Goal: Task Accomplishment & Management: Complete application form

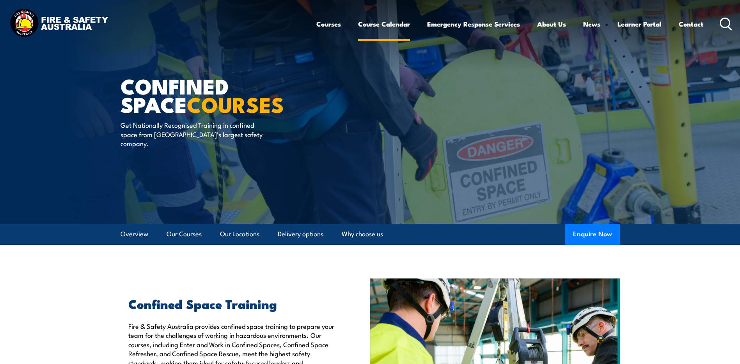
click at [385, 23] on link "Course Calendar" at bounding box center [384, 24] width 52 height 21
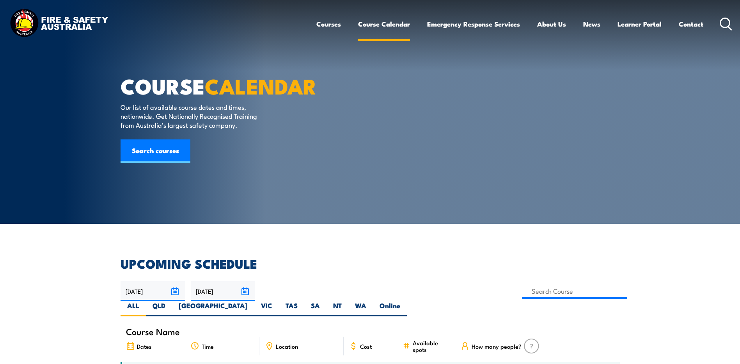
click at [371, 23] on link "Course Calendar" at bounding box center [384, 24] width 52 height 21
click at [327, 301] on label "SA" at bounding box center [315, 308] width 22 height 15
click at [325, 301] on input "SA" at bounding box center [322, 303] width 5 height 5
radio input "true"
click at [327, 301] on label "SA" at bounding box center [315, 308] width 22 height 15
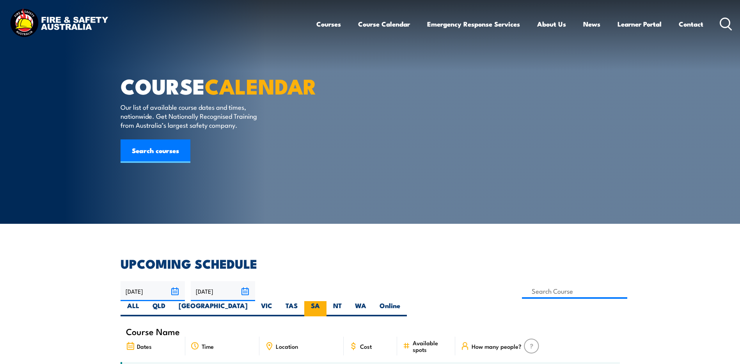
click at [325, 301] on input "SA" at bounding box center [322, 303] width 5 height 5
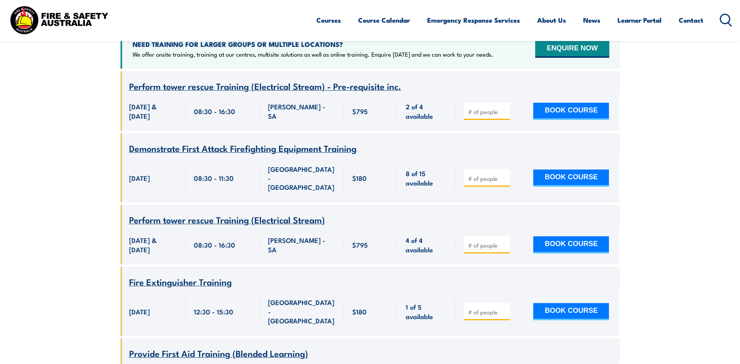
scroll to position [336, 0]
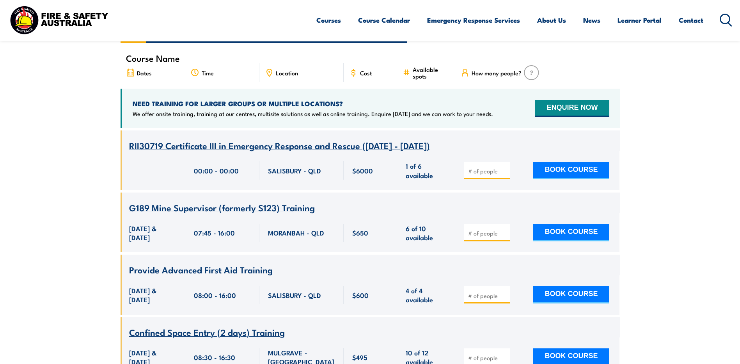
scroll to position [156, 0]
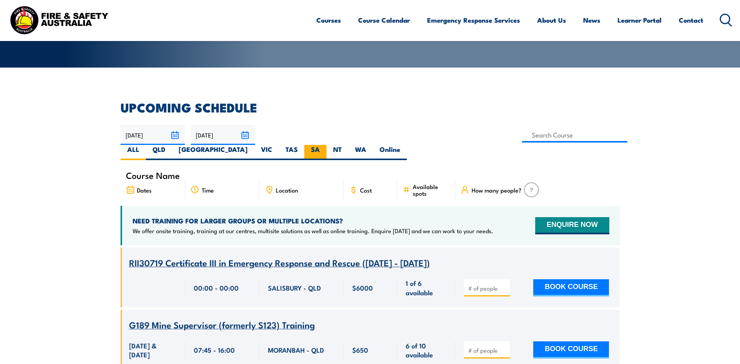
click at [327, 145] on label "SA" at bounding box center [315, 152] width 22 height 15
click at [325, 145] on input "SA" at bounding box center [322, 147] width 5 height 5
radio input "true"
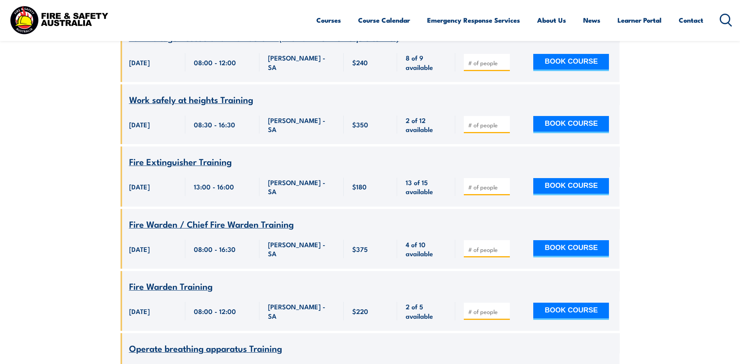
scroll to position [1289, 0]
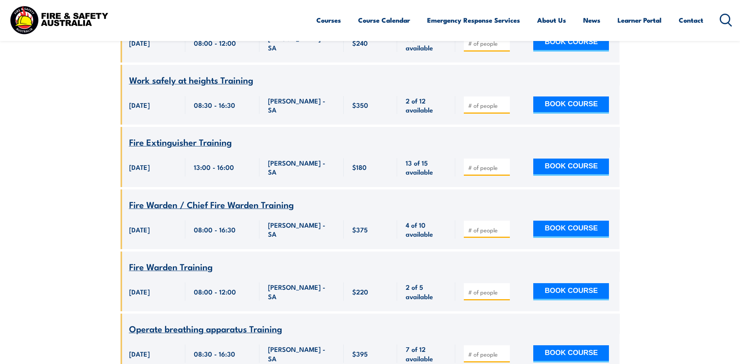
click at [206, 198] on span "Fire Warden / Chief Fire Warden Training" at bounding box center [211, 204] width 165 height 13
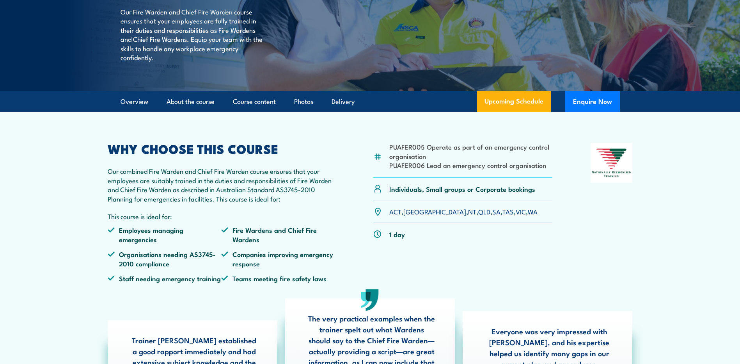
scroll to position [117, 0]
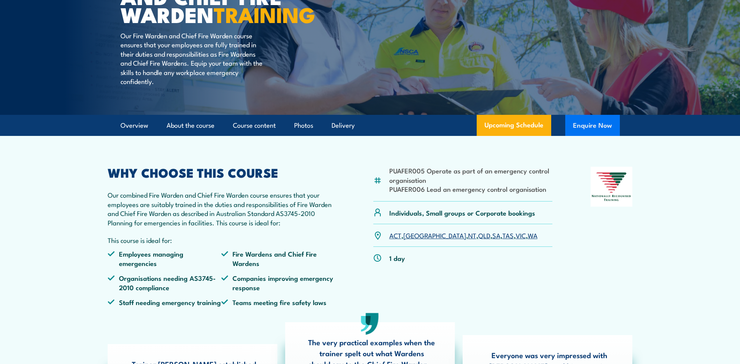
click at [589, 136] on button "Enquire Now" at bounding box center [593, 125] width 55 height 21
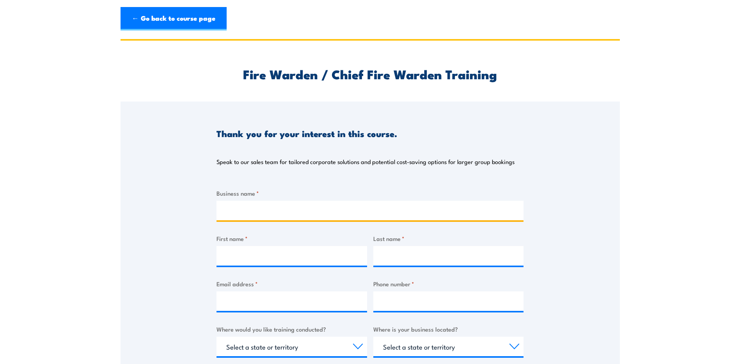
click at [249, 211] on input "Business name *" at bounding box center [370, 211] width 307 height 20
type input "GE Vernova"
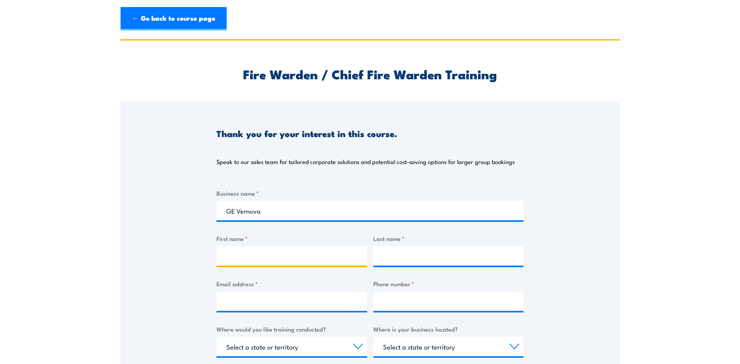
click at [231, 251] on input "First name *" at bounding box center [292, 256] width 151 height 20
click at [246, 257] on input "First name *" at bounding box center [292, 256] width 151 height 20
type input "[PERSON_NAME]"
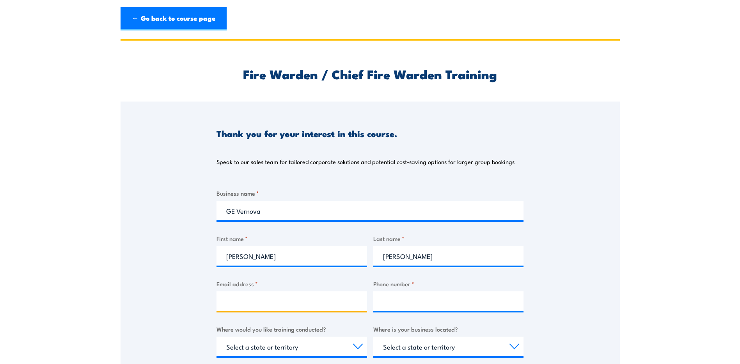
type input "[PERSON_NAME][EMAIL_ADDRESS][PERSON_NAME][DOMAIN_NAME]"
type input "0411283640"
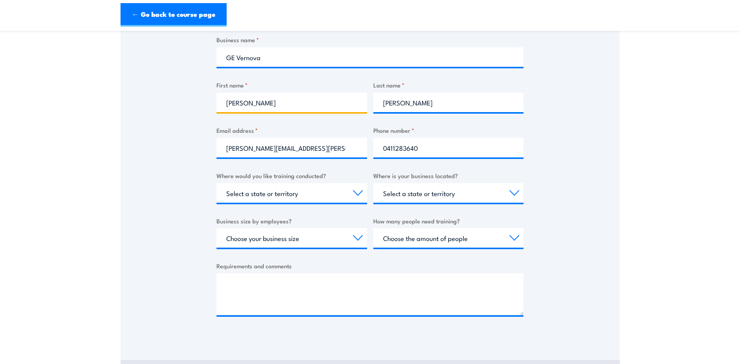
scroll to position [156, 0]
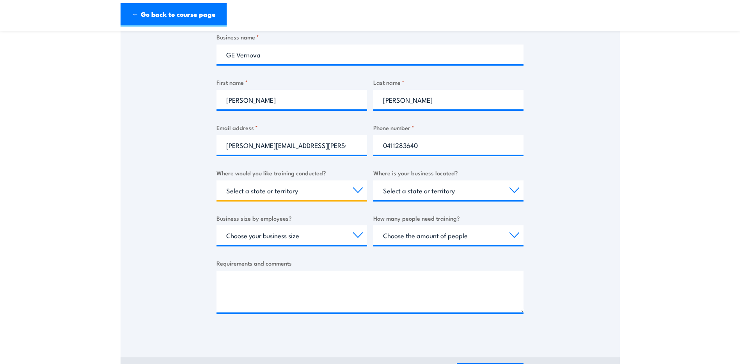
click at [358, 190] on select "Select a state or territory Nationally - multiple locations [GEOGRAPHIC_DATA] […" at bounding box center [292, 190] width 151 height 20
select select "SA"
click at [217, 180] on select "Select a state or territory Nationally - multiple locations [GEOGRAPHIC_DATA] […" at bounding box center [292, 190] width 151 height 20
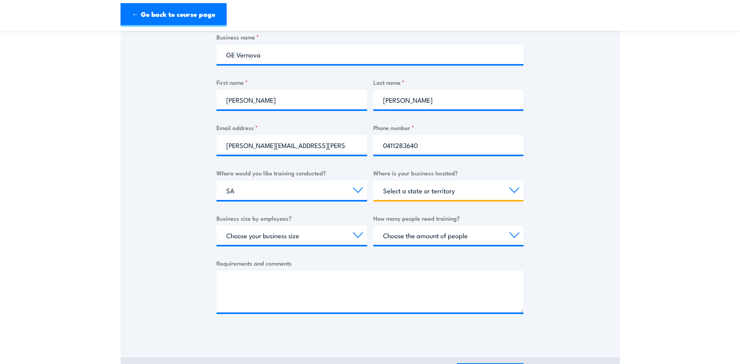
click at [513, 190] on select "Select a state or territory [GEOGRAPHIC_DATA] [GEOGRAPHIC_DATA] [GEOGRAPHIC_DAT…" at bounding box center [449, 190] width 151 height 20
select select "[GEOGRAPHIC_DATA]"
click at [374, 180] on select "Select a state or territory [GEOGRAPHIC_DATA] [GEOGRAPHIC_DATA] [GEOGRAPHIC_DAT…" at bounding box center [449, 190] width 151 height 20
click at [356, 236] on select "Choose your business size 1 to 19 20 to 199 200+" at bounding box center [292, 235] width 151 height 20
select select "1 to 19"
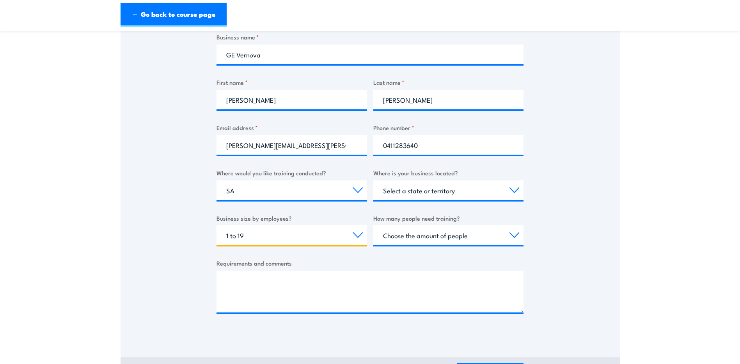
click at [217, 225] on select "Choose your business size 1 to 19 20 to 199 200+" at bounding box center [292, 235] width 151 height 20
click at [516, 234] on select "Choose the amount of people 1 to 4 5 to 19 20+" at bounding box center [449, 235] width 151 height 20
select select "1 to 4"
click at [374, 225] on select "Choose the amount of people 1 to 4 5 to 19 20+" at bounding box center [449, 235] width 151 height 20
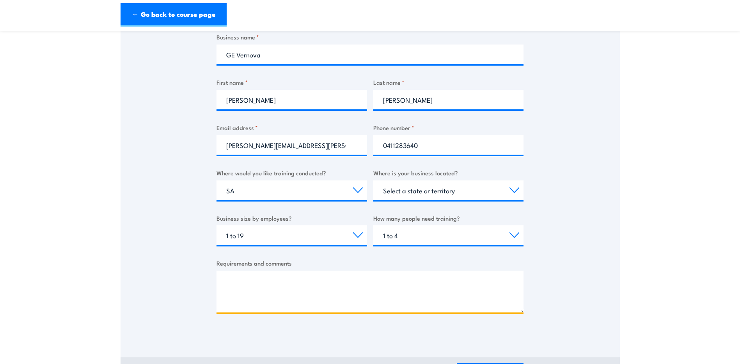
click at [241, 278] on textarea "Requirements and comments" at bounding box center [370, 292] width 307 height 42
paste textarea "• PUAFER005 – Operate as part of an emergency control organisation • PUAFER006 …"
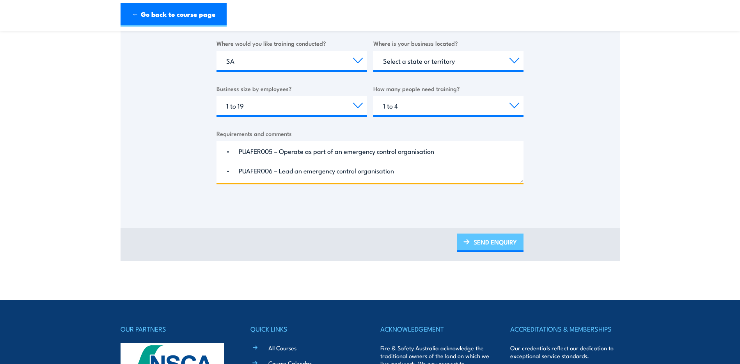
scroll to position [312, 0]
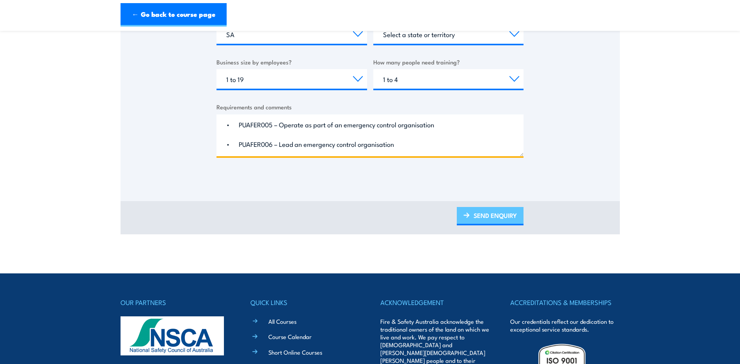
type textarea "• PUAFER005 – Operate as part of an emergency control organisation • PUAFER006 …"
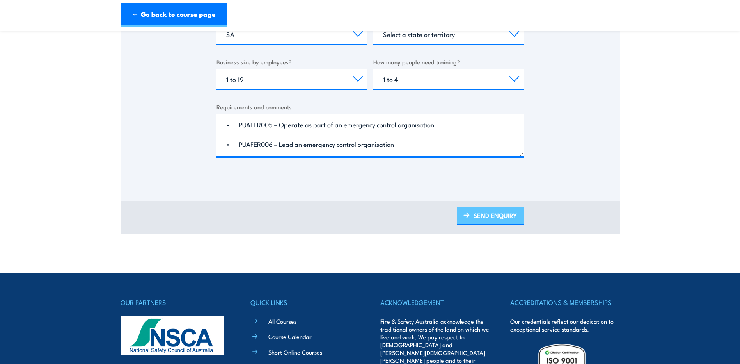
click at [498, 214] on link "SEND ENQUIRY" at bounding box center [490, 216] width 67 height 18
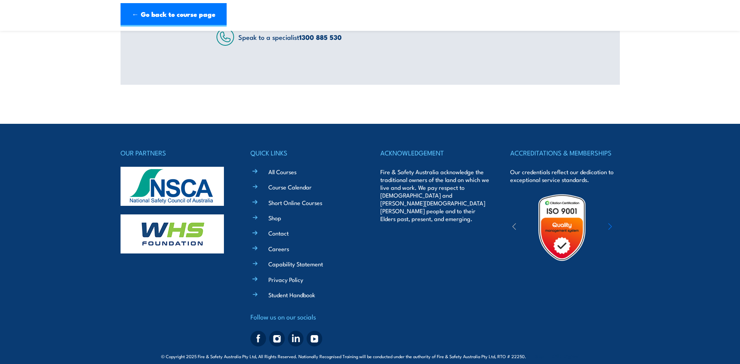
scroll to position [163, 0]
